Goal: Task Accomplishment & Management: Use online tool/utility

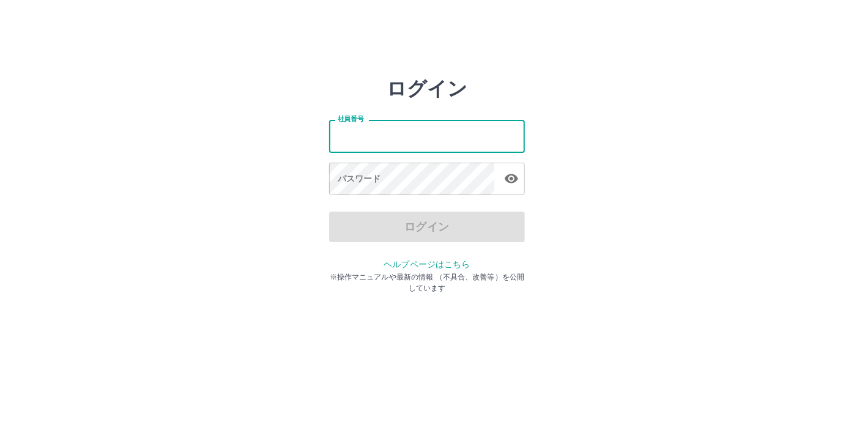
click at [404, 146] on input "社員番号" at bounding box center [427, 136] width 196 height 32
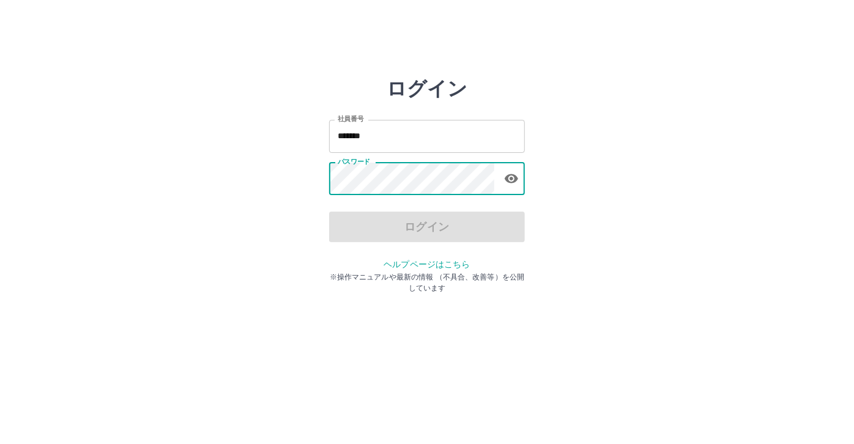
click at [414, 145] on input "*******" at bounding box center [427, 136] width 196 height 32
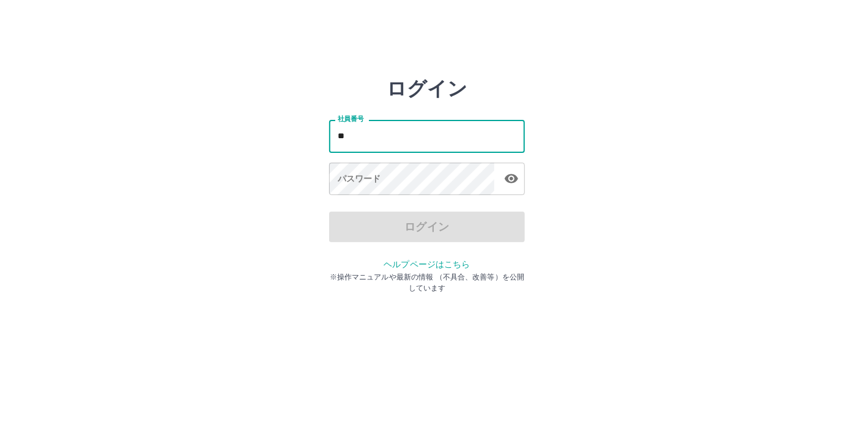
type input "*"
type input "*******"
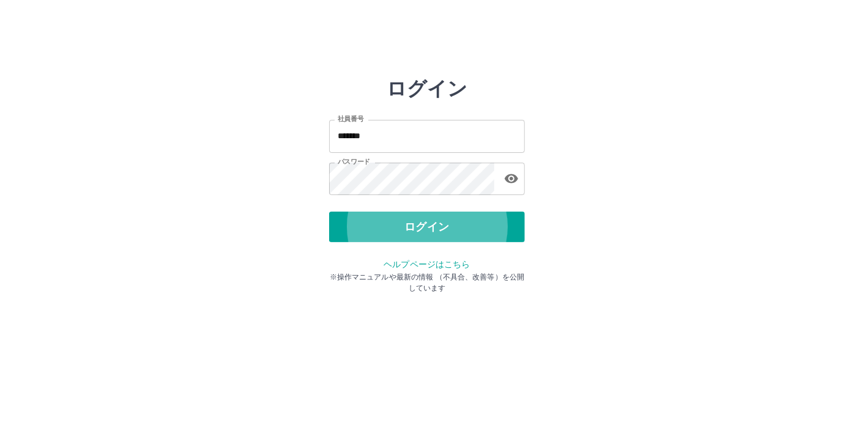
click at [329, 212] on button "ログイン" at bounding box center [427, 227] width 196 height 31
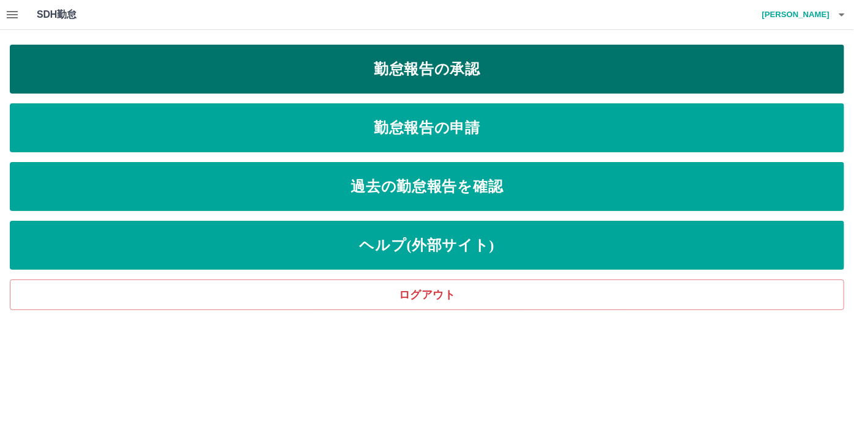
drag, startPoint x: 262, startPoint y: 75, endPoint x: 288, endPoint y: 75, distance: 25.1
click at [263, 73] on link "勤怠報告の承認" at bounding box center [427, 69] width 834 height 49
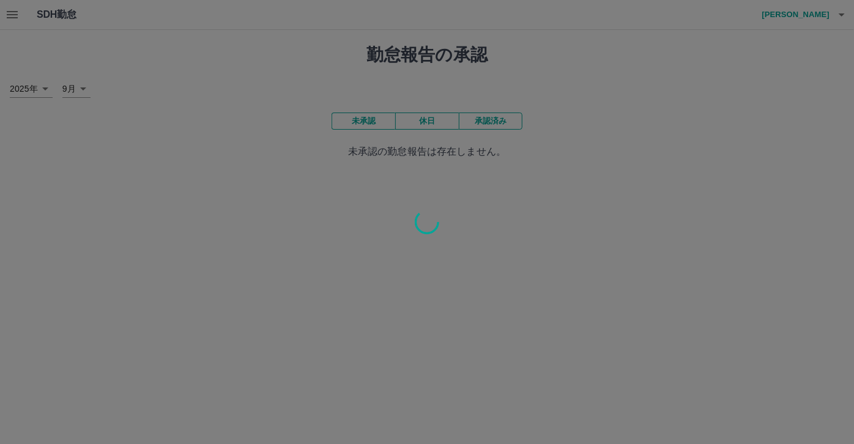
click at [487, 119] on div at bounding box center [427, 222] width 854 height 444
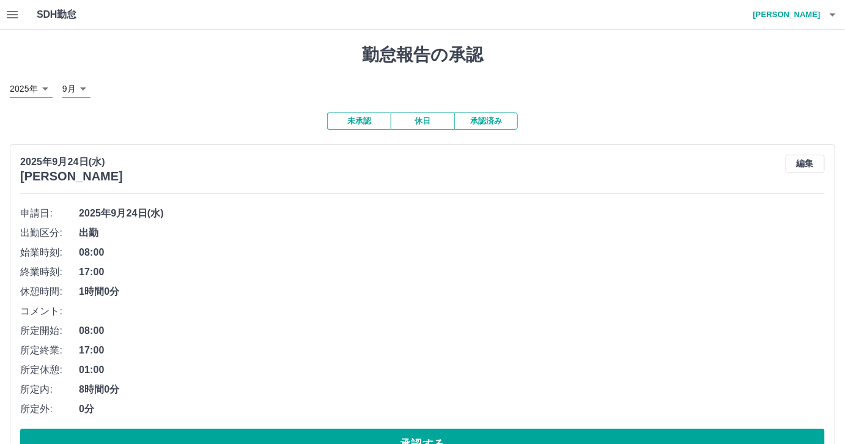
click at [496, 130] on div "未承認 休日 承認済み 2025年9月24日(水) 市川　雅也 編集 申請日: 2025年9月24日(水) 出勤区分: 出勤 始業時刻: 08:00 終業時刻…" at bounding box center [423, 374] width 826 height 522
click at [496, 125] on button "承認済み" at bounding box center [487, 121] width 64 height 17
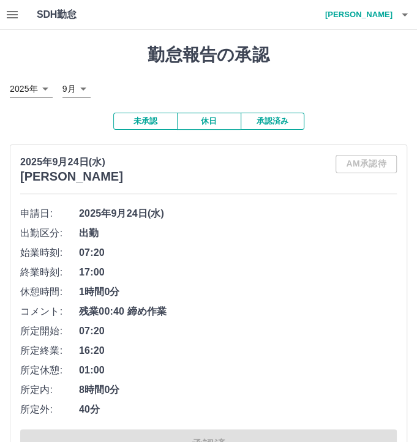
click at [261, 121] on button "承認済み" at bounding box center [272, 121] width 64 height 17
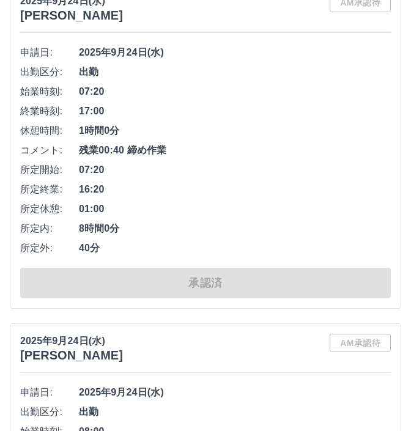
scroll to position [55, 0]
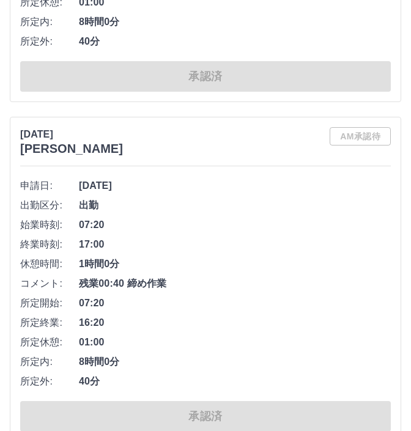
drag, startPoint x: 83, startPoint y: 226, endPoint x: 83, endPoint y: 407, distance: 181.1
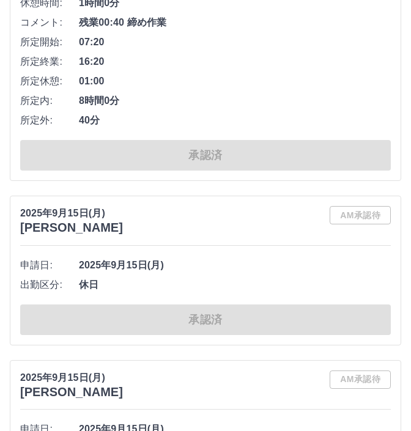
scroll to position [7373, 0]
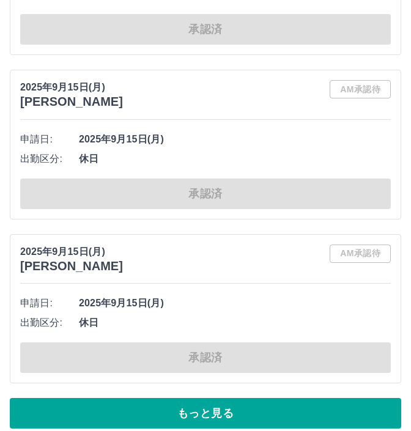
drag, startPoint x: 65, startPoint y: 199, endPoint x: 80, endPoint y: 384, distance: 186.0
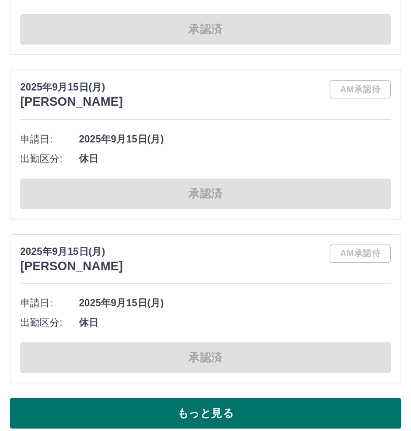
click at [108, 409] on button "もっと見る" at bounding box center [206, 413] width 392 height 31
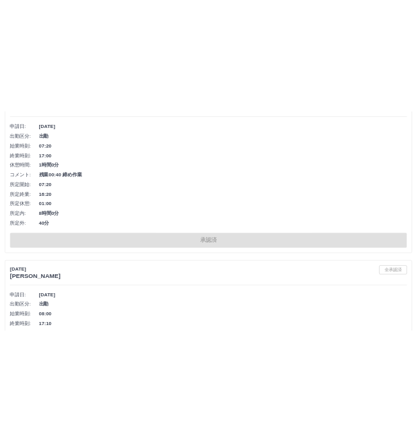
scroll to position [6206, 0]
